Goal: Information Seeking & Learning: Learn about a topic

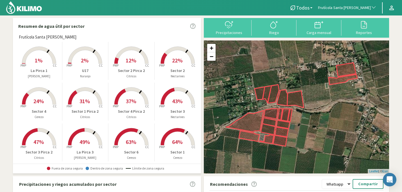
click at [367, 6] on span "Frutícola Santa [PERSON_NAME]" at bounding box center [344, 8] width 53 height 6
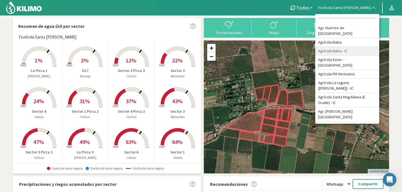
scroll to position [3, 0]
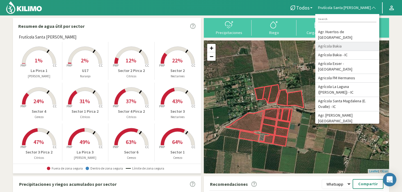
click at [343, 42] on li "Agrícola Bakia" at bounding box center [347, 46] width 64 height 9
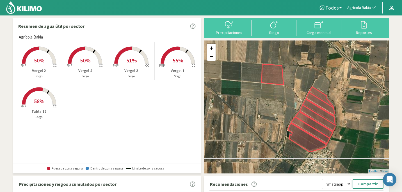
click at [373, 3] on button "Agrícola Bakia" at bounding box center [361, 8] width 35 height 12
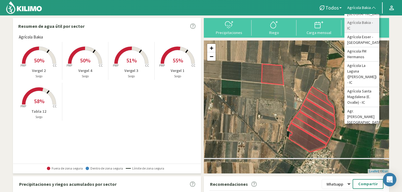
scroll to position [29, 0]
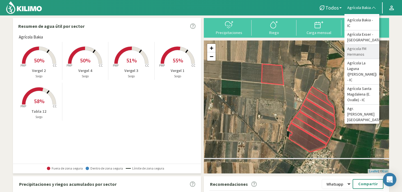
click at [359, 55] on li "Agricola FM Hermanos" at bounding box center [361, 52] width 35 height 14
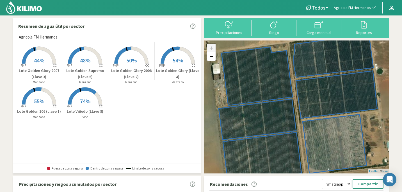
click at [169, 61] on rect at bounding box center [177, 64] width 45 height 45
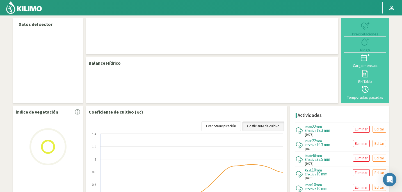
select select "4: Object"
select select "3: Object"
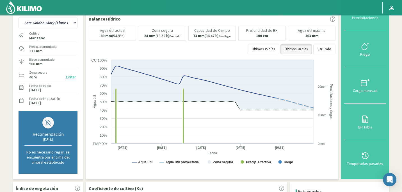
scroll to position [26, 0]
click at [319, 50] on button "Ver Todo" at bounding box center [324, 49] width 22 height 10
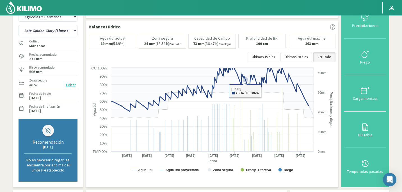
scroll to position [0, 0]
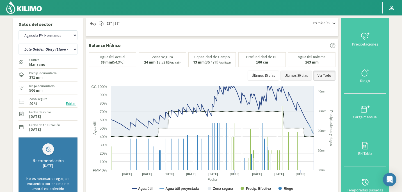
click at [295, 79] on button "Últimos 30 días" at bounding box center [295, 75] width 31 height 10
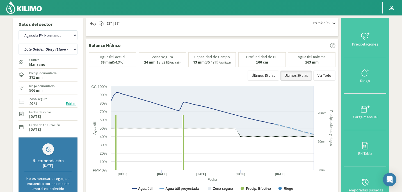
click at [35, 10] on img at bounding box center [24, 7] width 37 height 13
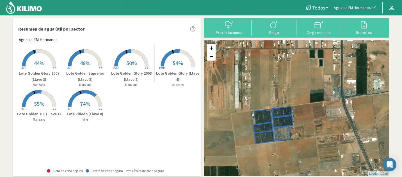
click at [173, 65] on span "54%" at bounding box center [178, 62] width 10 height 7
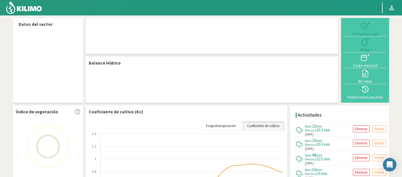
select select "4: Object"
select select "3: Object"
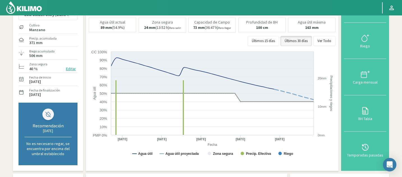
scroll to position [35, 0]
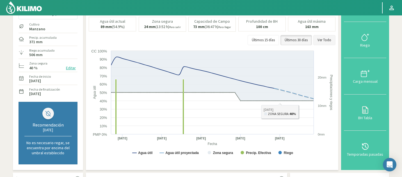
click at [325, 39] on button "Ver Todo" at bounding box center [324, 40] width 22 height 10
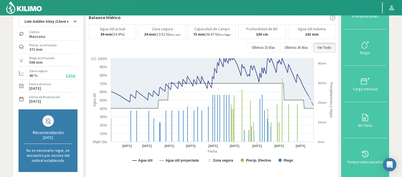
scroll to position [26, 0]
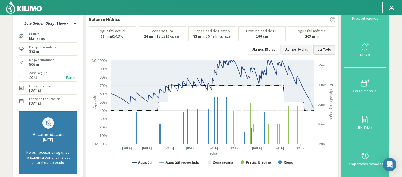
click at [303, 49] on button "Últimos 30 días" at bounding box center [295, 50] width 31 height 10
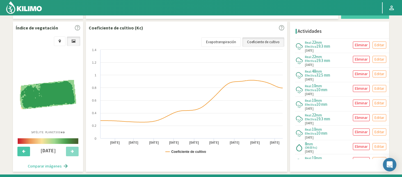
scroll to position [189, 0]
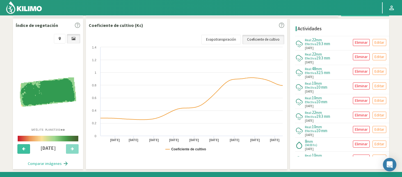
click at [25, 148] on icon at bounding box center [23, 149] width 3 height 4
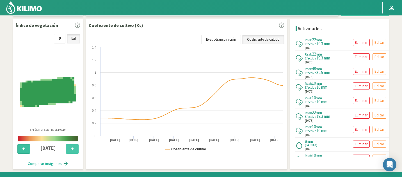
click at [25, 148] on icon at bounding box center [23, 149] width 3 height 4
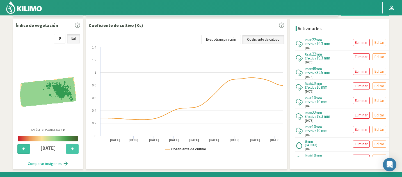
click at [25, 148] on icon at bounding box center [23, 149] width 3 height 4
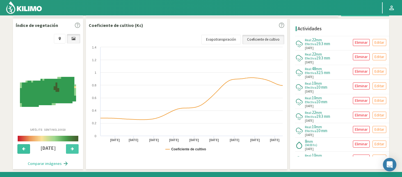
click at [25, 148] on icon at bounding box center [23, 149] width 3 height 4
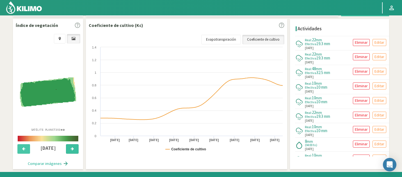
click at [73, 148] on icon at bounding box center [72, 149] width 3 height 4
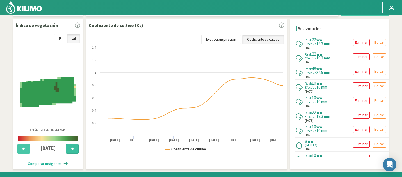
click at [73, 148] on icon at bounding box center [72, 149] width 3 height 4
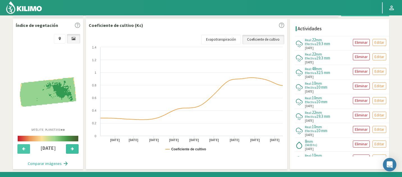
click at [73, 148] on icon at bounding box center [72, 149] width 3 height 4
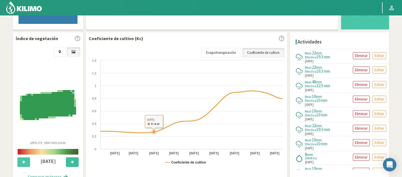
scroll to position [175, 0]
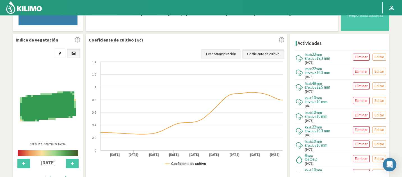
click at [224, 56] on link "Evapotranspiración" at bounding box center [221, 54] width 40 height 10
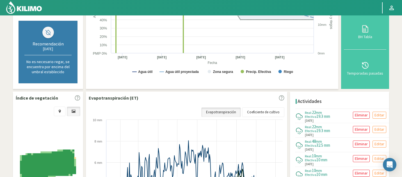
scroll to position [121, 0]
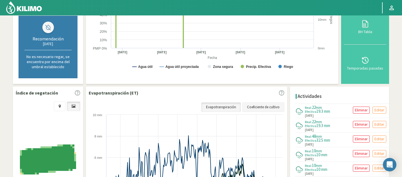
click at [257, 109] on link "Coeficiente de cultivo" at bounding box center [263, 107] width 42 height 10
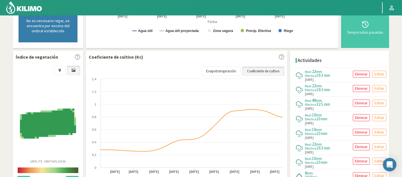
scroll to position [158, 0]
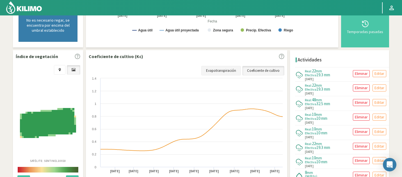
click at [220, 72] on link "Evapotranspiración" at bounding box center [221, 71] width 40 height 10
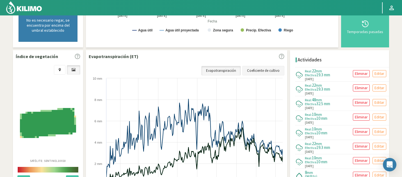
click at [259, 74] on link "Coeficiente de cultivo" at bounding box center [263, 71] width 42 height 10
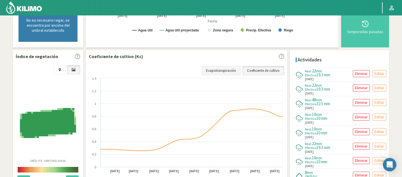
click at [227, 72] on link "Evapotranspiración" at bounding box center [221, 71] width 40 height 10
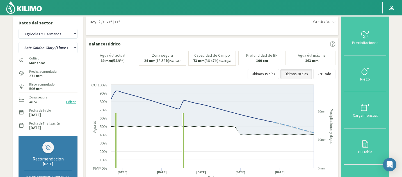
scroll to position [0, 0]
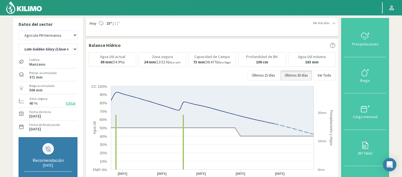
click at [334, 25] on svg-icon at bounding box center [333, 24] width 3 height 4
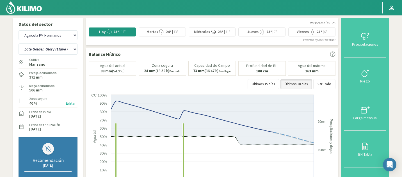
click at [334, 25] on div "Ver menos días" at bounding box center [322, 23] width 25 height 5
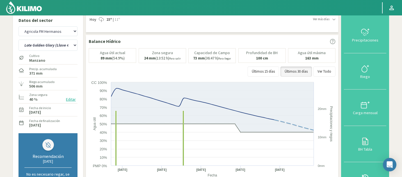
scroll to position [1, 0]
